Goal: Task Accomplishment & Management: Use online tool/utility

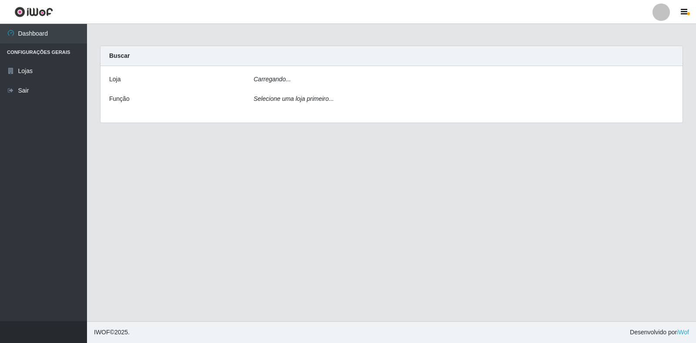
click at [327, 82] on div "Carregando..." at bounding box center [463, 81] width 433 height 13
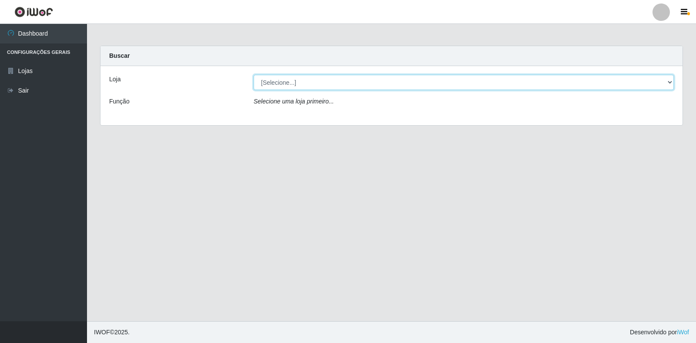
click at [331, 83] on select "[Selecione...] Extrabom - Loja 18 Goiabeiras" at bounding box center [464, 82] width 420 height 15
select select "501"
click at [254, 75] on select "[Selecione...] Extrabom - Loja 18 Goiabeiras" at bounding box center [464, 82] width 420 height 15
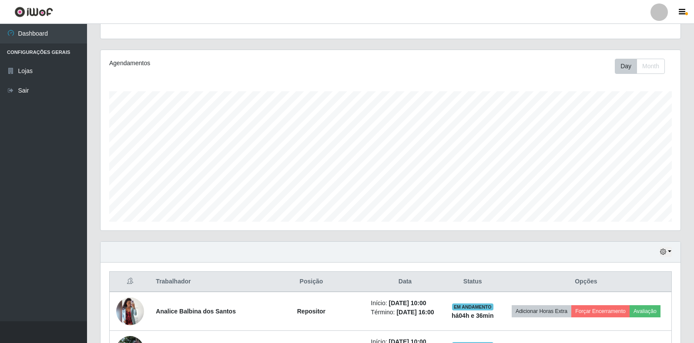
scroll to position [87, 0]
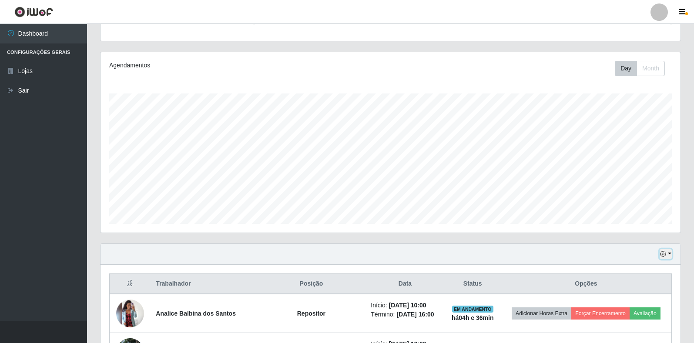
click at [669, 253] on button "button" at bounding box center [665, 254] width 12 height 10
click at [625, 184] on button "1 dia" at bounding box center [636, 185] width 69 height 18
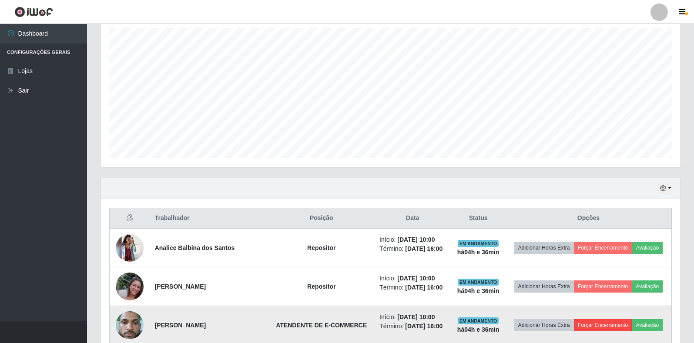
scroll to position [261, 0]
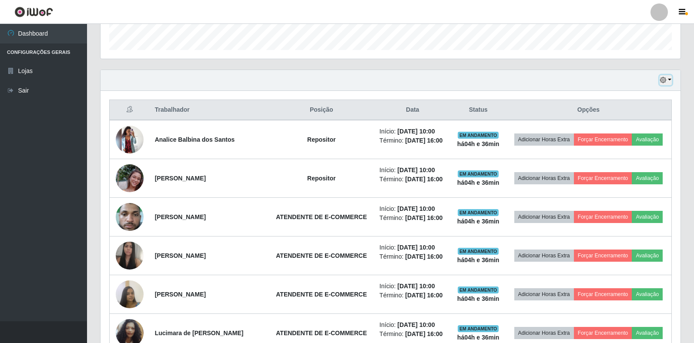
click at [670, 79] on button "button" at bounding box center [665, 80] width 12 height 10
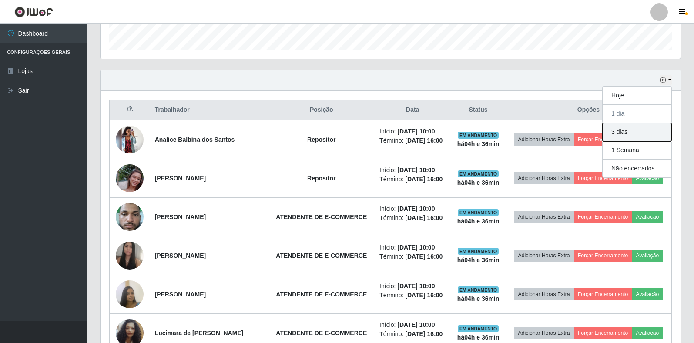
click at [623, 132] on button "3 dias" at bounding box center [636, 132] width 69 height 18
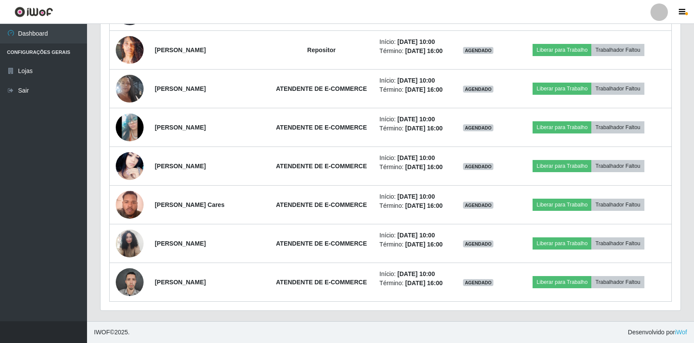
scroll to position [1479, 0]
